Goal: Complete application form: Complete application form

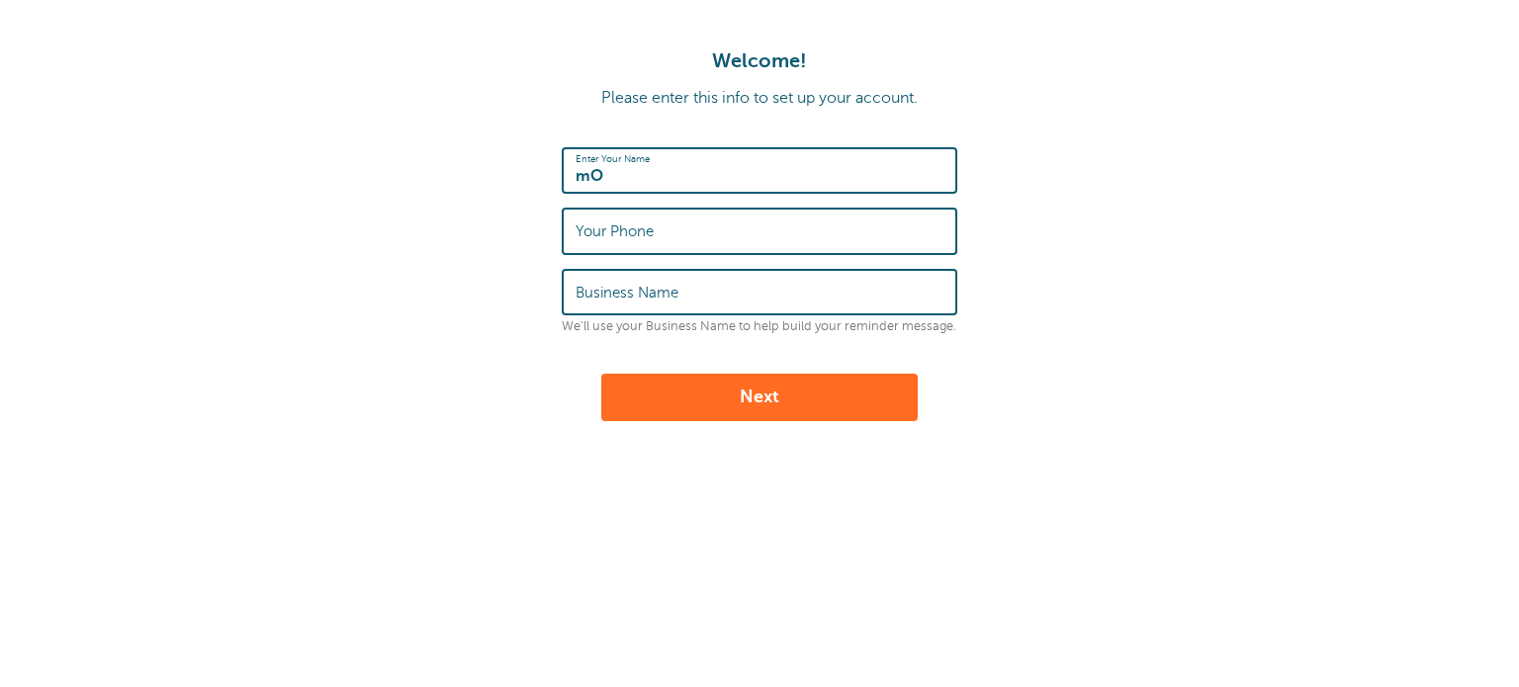
type input "m"
type input "[PERSON_NAME]"
type input "9330175463"
type input "Vasundhara Agencies"
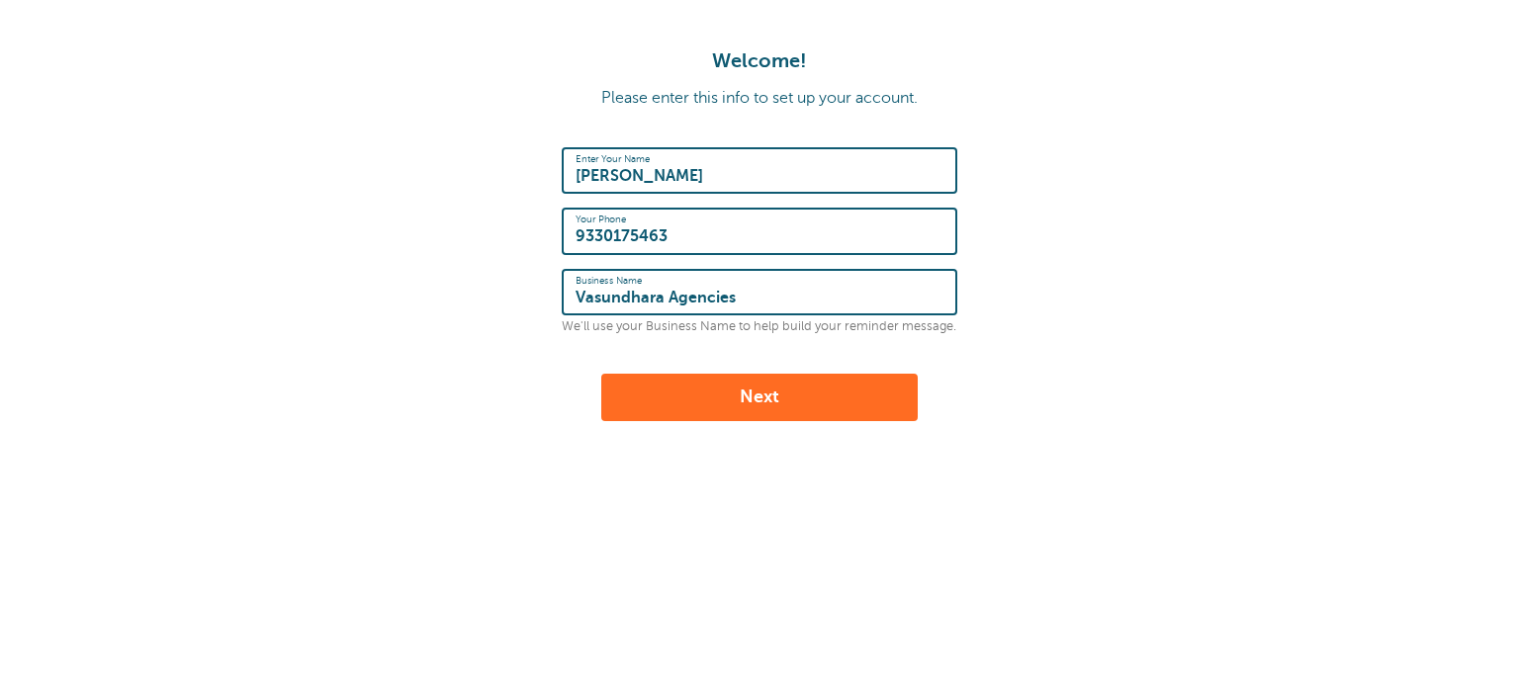
click at [265, 365] on form "Enter Your Name Mohit Kajaria Your Phone 9330175463 Business Name Vasundhara Ag…" at bounding box center [760, 284] width 1480 height 274
click at [673, 398] on button "Next" at bounding box center [759, 397] width 317 height 47
